Goal: Task Accomplishment & Management: Use online tool/utility

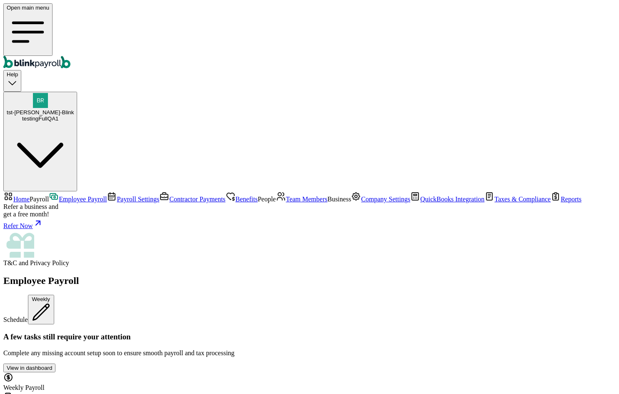
scroll to position [251, 0]
drag, startPoint x: 42, startPoint y: 87, endPoint x: 32, endPoint y: 27, distance: 60.0
click at [49, 195] on link "Employee Payroll" at bounding box center [78, 198] width 58 height 7
click at [34, 26] on nav "Open main menu" at bounding box center [309, 36] width 612 height 67
click at [48, 195] on span "Payroll" at bounding box center [39, 198] width 19 height 7
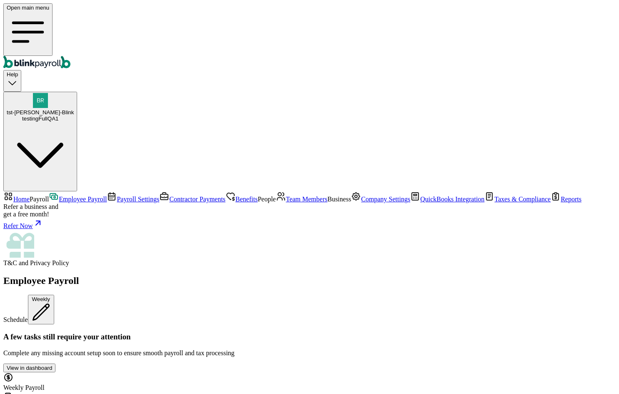
click at [30, 195] on span "Home" at bounding box center [21, 198] width 16 height 7
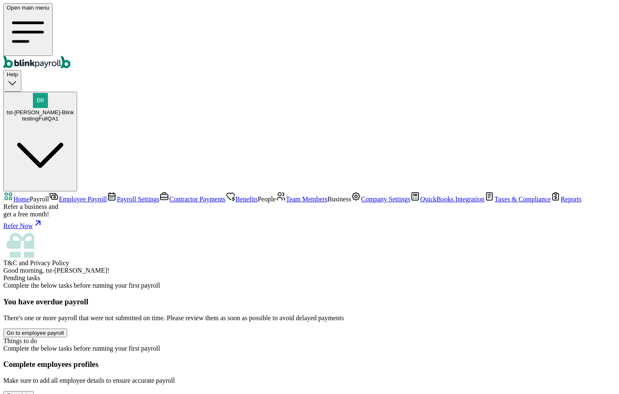
click at [407, 337] on div "Things to do" at bounding box center [309, 340] width 612 height 7
